Goal: Find specific page/section: Find specific page/section

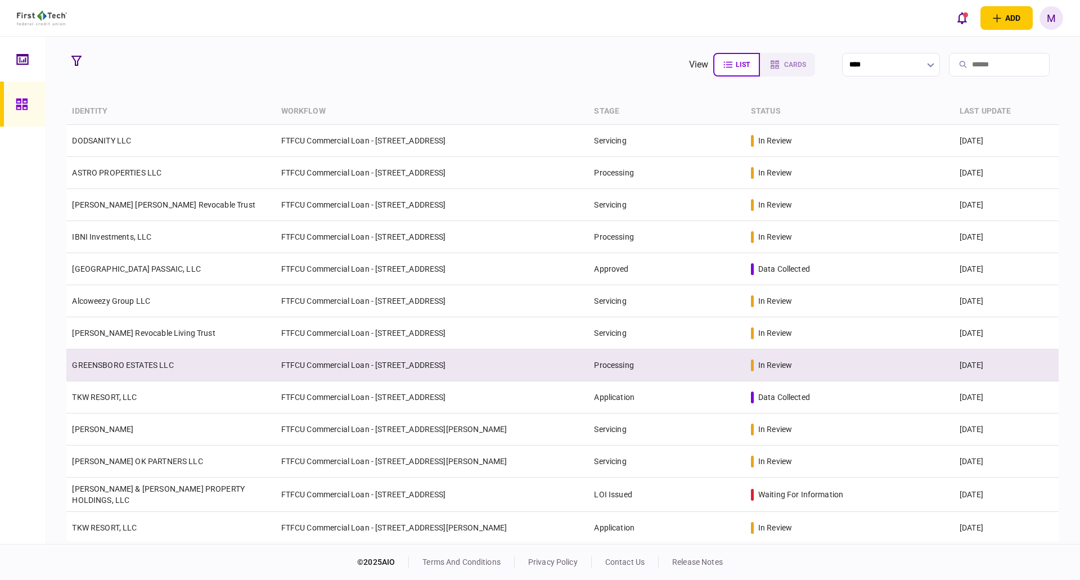
click at [146, 373] on td "GREENSBORO ESTATES LLC" at bounding box center [170, 365] width 209 height 32
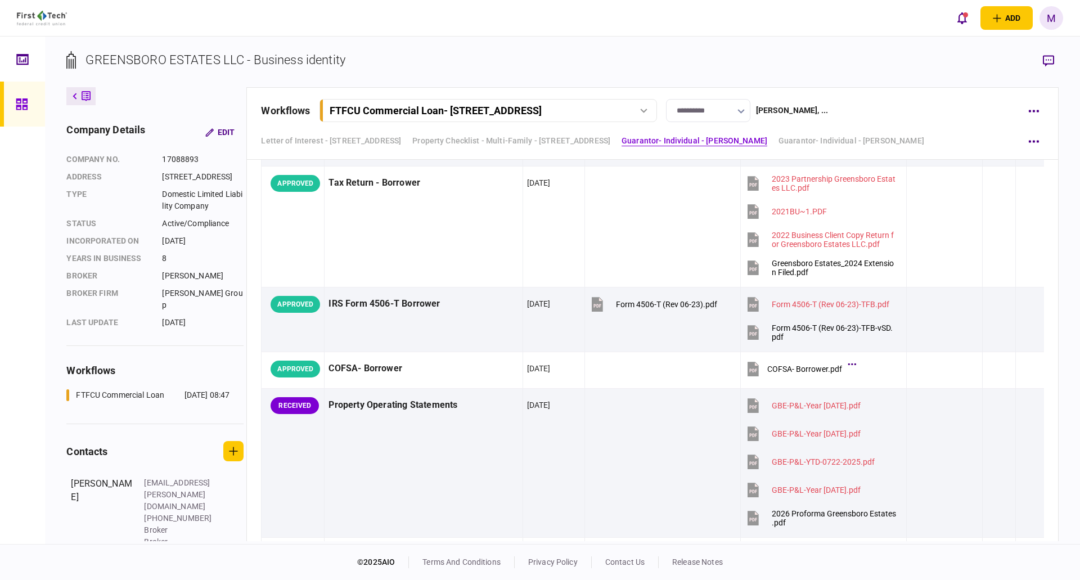
scroll to position [263, 0]
